Goal: Task Accomplishment & Management: Complete application form

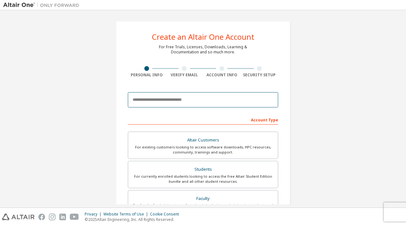
click at [206, 100] on input "email" at bounding box center [203, 99] width 150 height 15
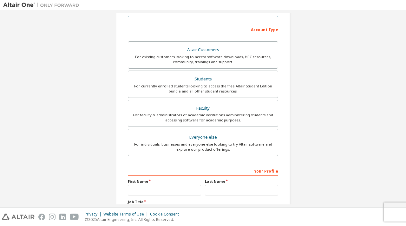
scroll to position [90, 0]
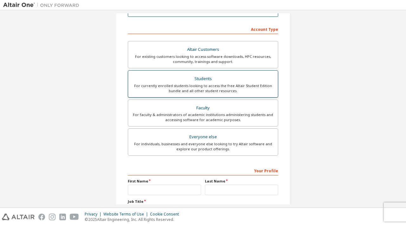
type input "**********"
click at [223, 82] on div "Students" at bounding box center [203, 78] width 142 height 9
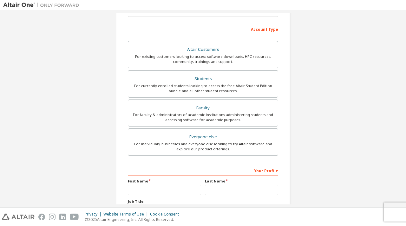
scroll to position [145, 0]
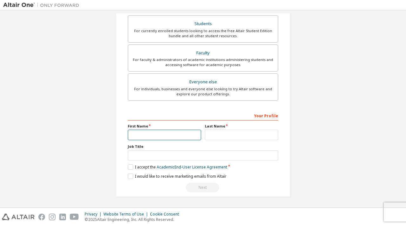
click at [188, 136] on input "text" at bounding box center [164, 135] width 73 height 10
type input "*******"
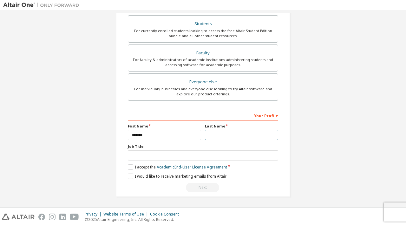
click at [234, 135] on input "text" at bounding box center [241, 135] width 73 height 10
type input "**********"
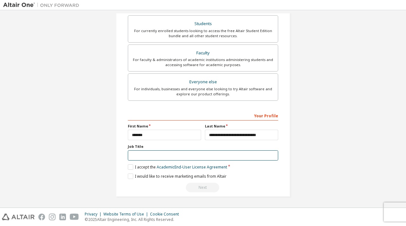
click at [177, 157] on input "text" at bounding box center [203, 155] width 150 height 10
click at [129, 165] on label "I accept the Academic End-User License Agreement" at bounding box center [177, 166] width 99 height 5
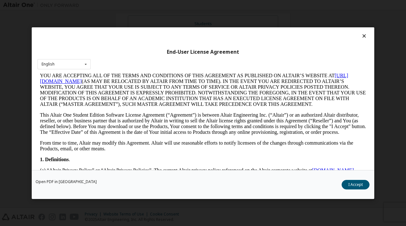
scroll to position [47, 0]
click at [351, 184] on button "I Accept" at bounding box center [356, 184] width 28 height 10
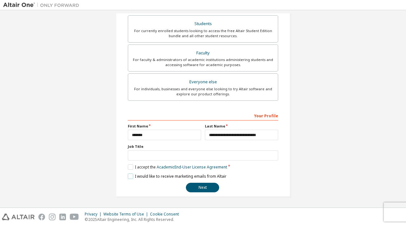
click at [130, 177] on label "I would like to receive marketing emails from Altair" at bounding box center [177, 175] width 99 height 5
click at [206, 187] on button "Next" at bounding box center [202, 188] width 33 height 10
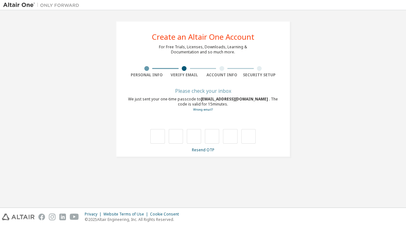
type input "*"
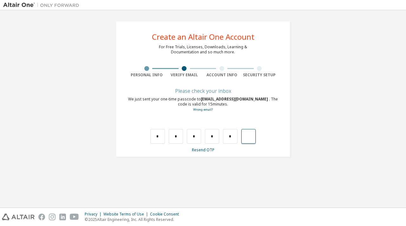
type input "*"
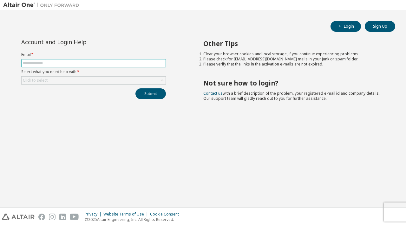
drag, startPoint x: 120, startPoint y: 64, endPoint x: 97, endPoint y: 64, distance: 23.2
click at [97, 64] on input "text" at bounding box center [94, 63] width 142 height 5
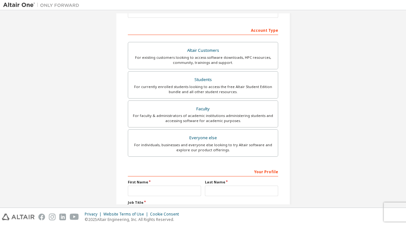
scroll to position [90, 0]
click at [23, 6] on img at bounding box center [42, 5] width 79 height 6
click at [21, 224] on div "Privacy Website Terms of Use Cookie Consent © 2025 Altair Engineering, Inc. All…" at bounding box center [203, 217] width 406 height 18
click at [22, 219] on img at bounding box center [18, 216] width 33 height 7
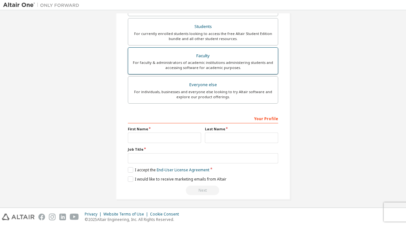
scroll to position [145, 0]
